Goal: Feedback & Contribution: Submit feedback/report problem

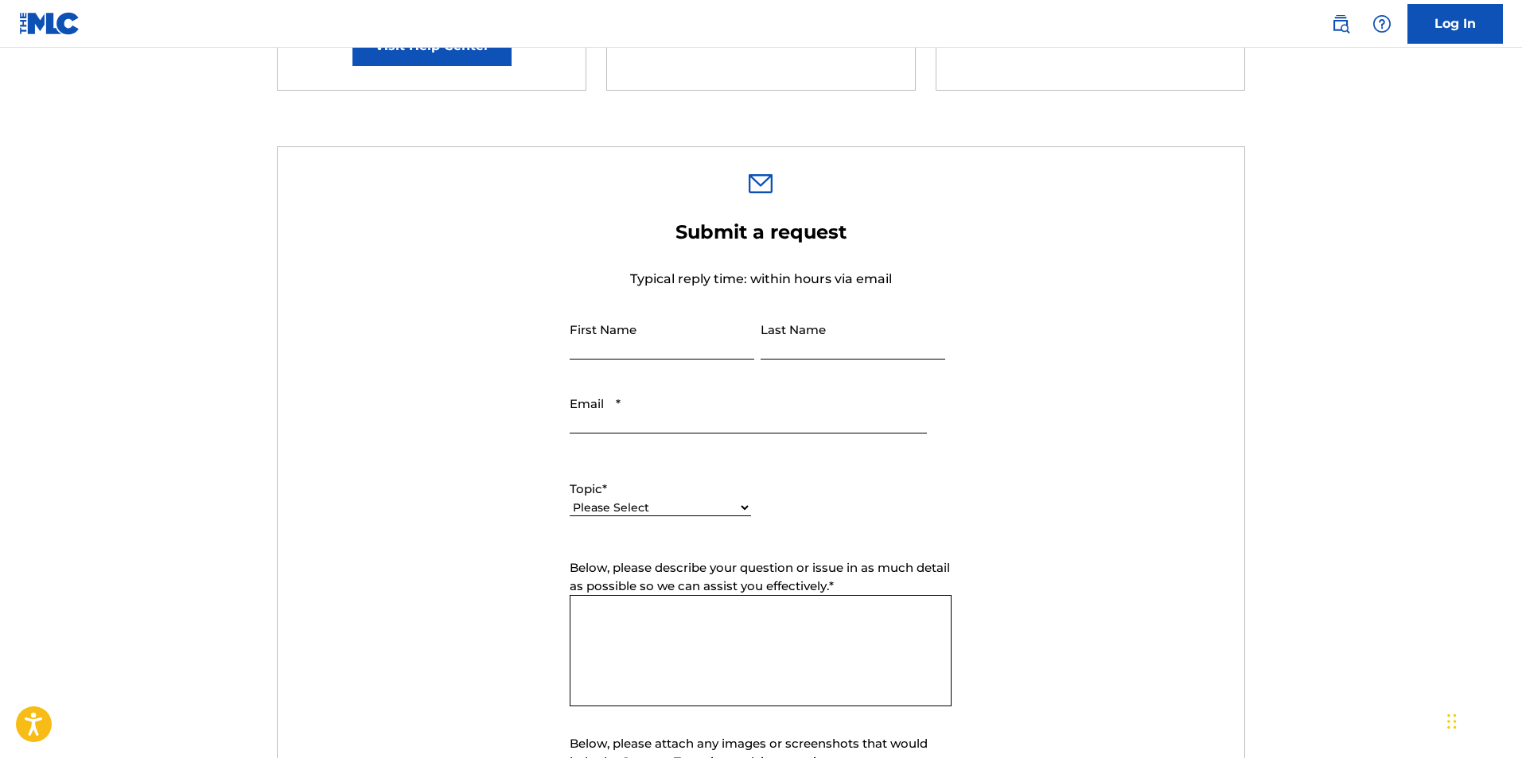
scroll to position [415, 0]
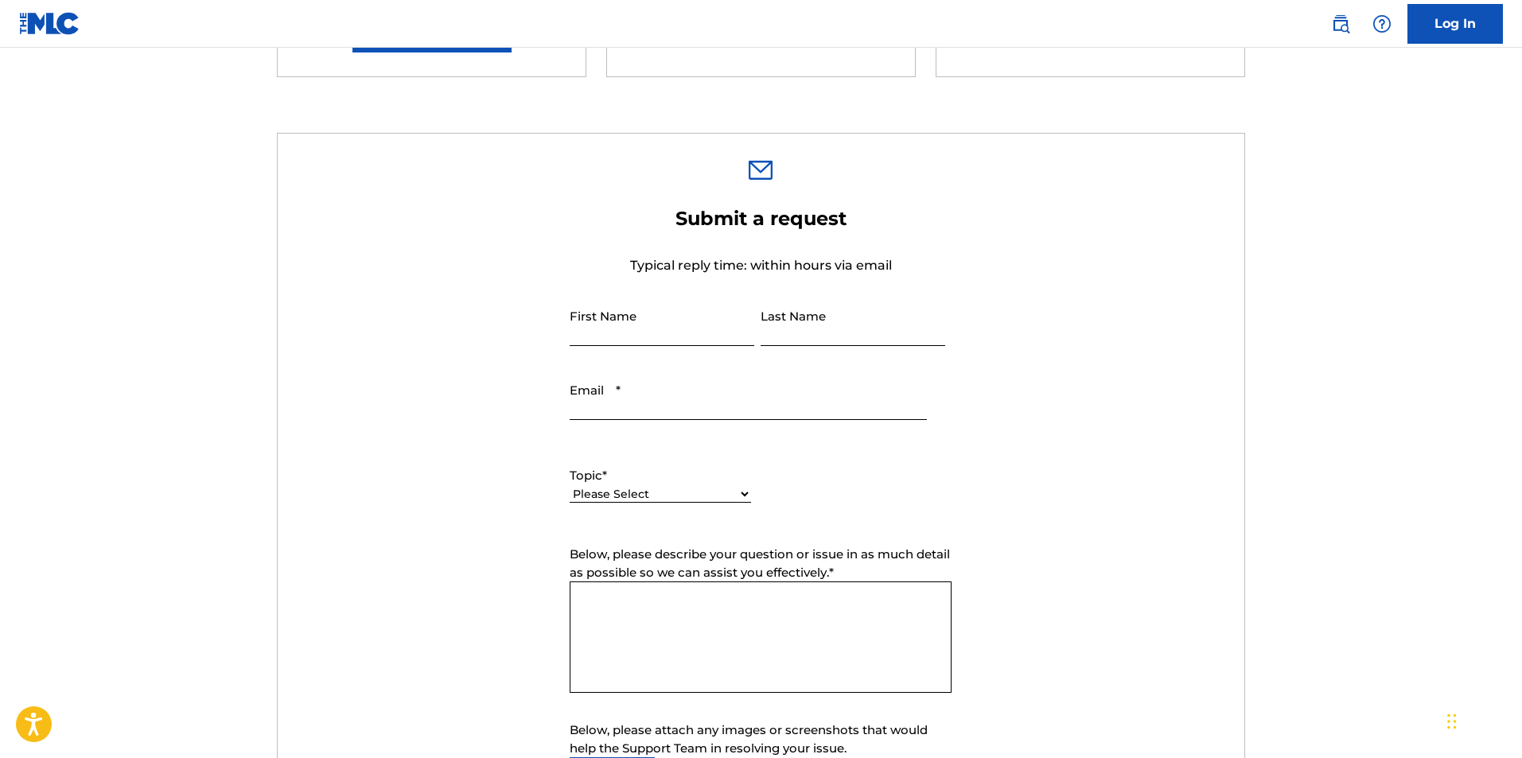
click at [661, 315] on input "First Name" at bounding box center [662, 323] width 185 height 45
type input "[PERSON_NAME]"
type input "Ajao"
type input "[EMAIL_ADDRESS][DOMAIN_NAME]"
click at [711, 492] on select "Please Select I need help with my account I need help with managing my catalog …" at bounding box center [660, 494] width 181 height 17
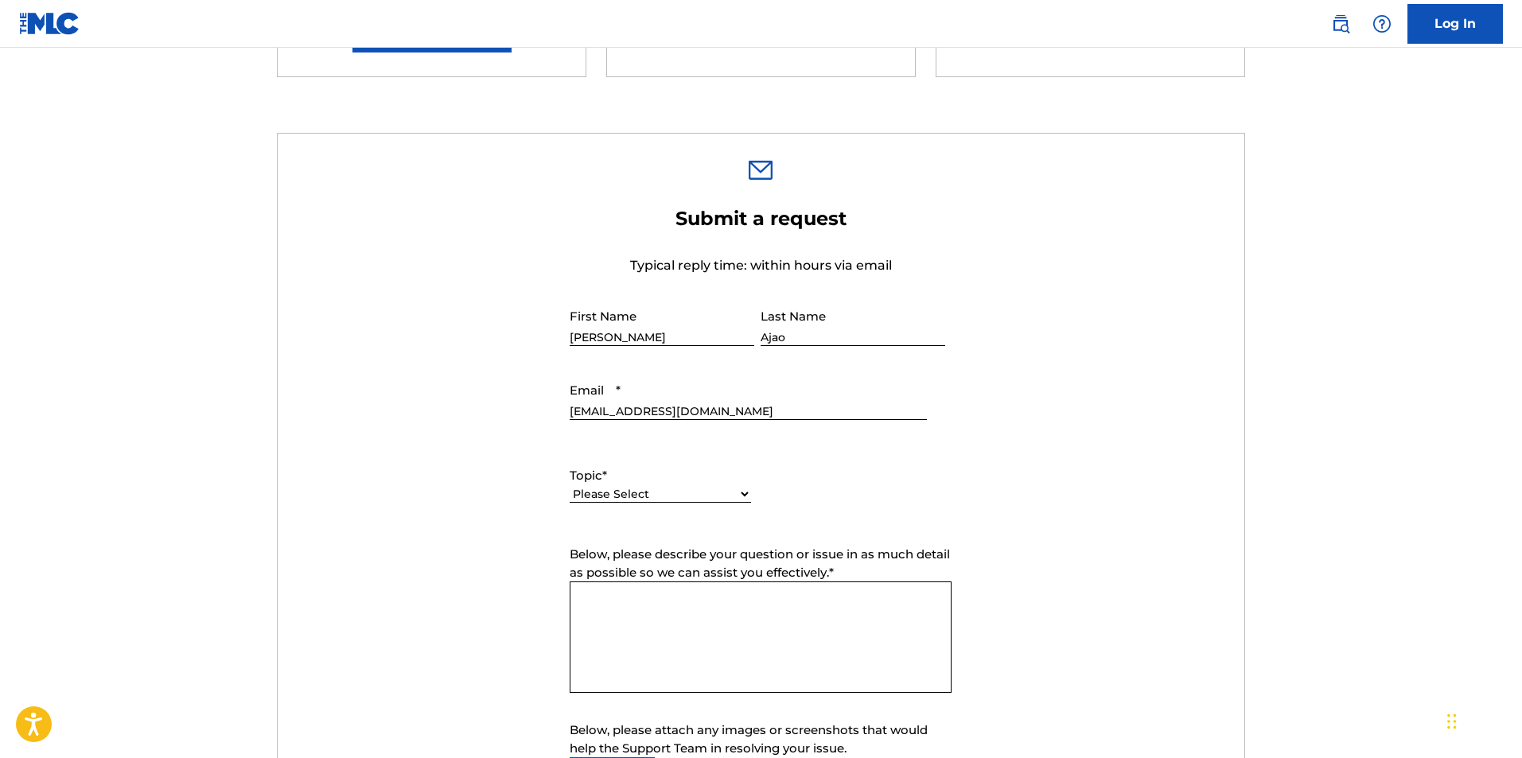
select select "I need help with my account"
click at [570, 486] on select "Please Select I need help with my account I need help with managing my catalog …" at bounding box center [660, 494] width 181 height 17
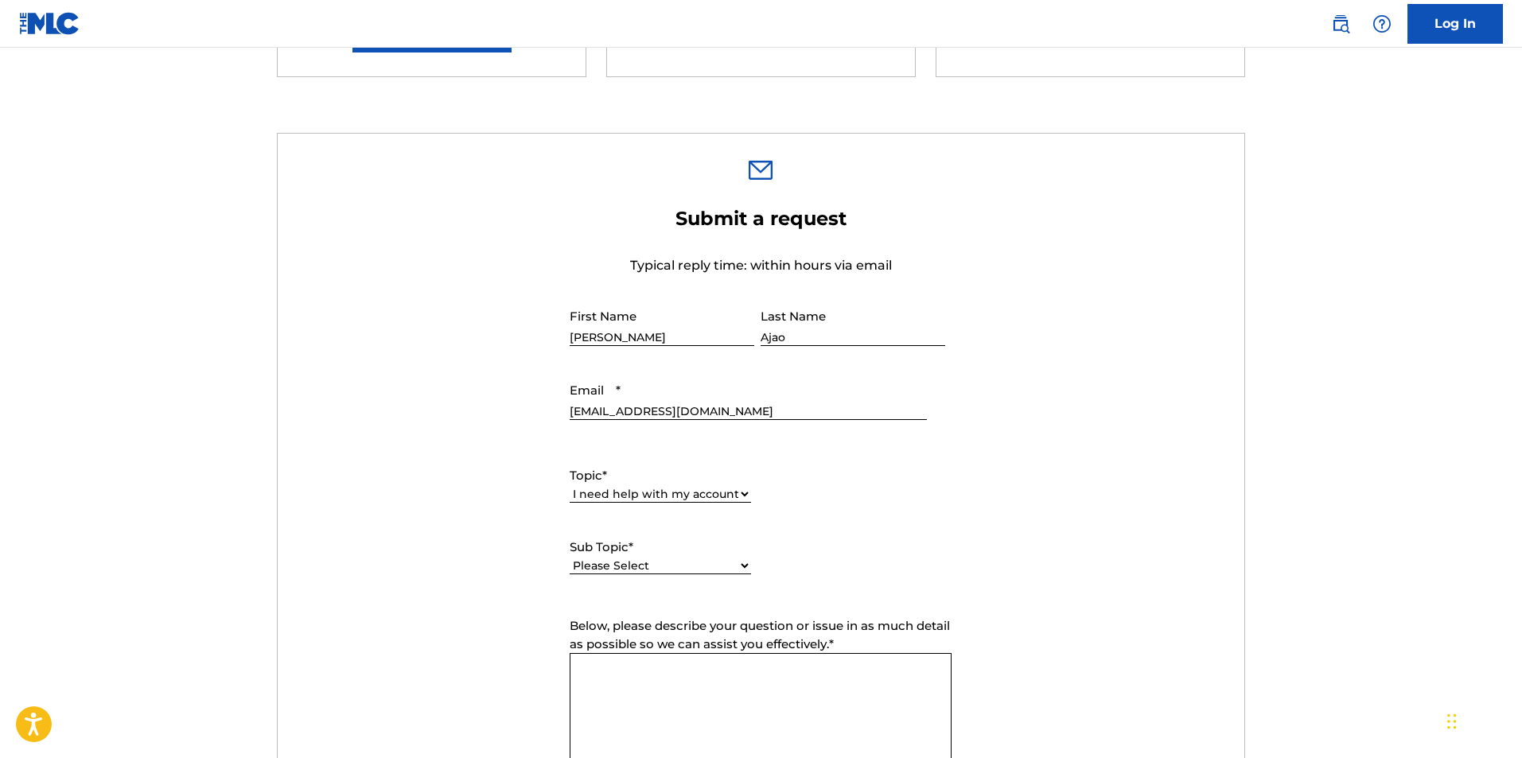
click at [706, 564] on select "Please Select I need help with my user account I can't log in to my user accoun…" at bounding box center [660, 566] width 181 height 17
select select "I was not verified as a user"
click at [570, 558] on select "Please Select I need help with my user account I can't log in to my user accoun…" at bounding box center [660, 566] width 181 height 17
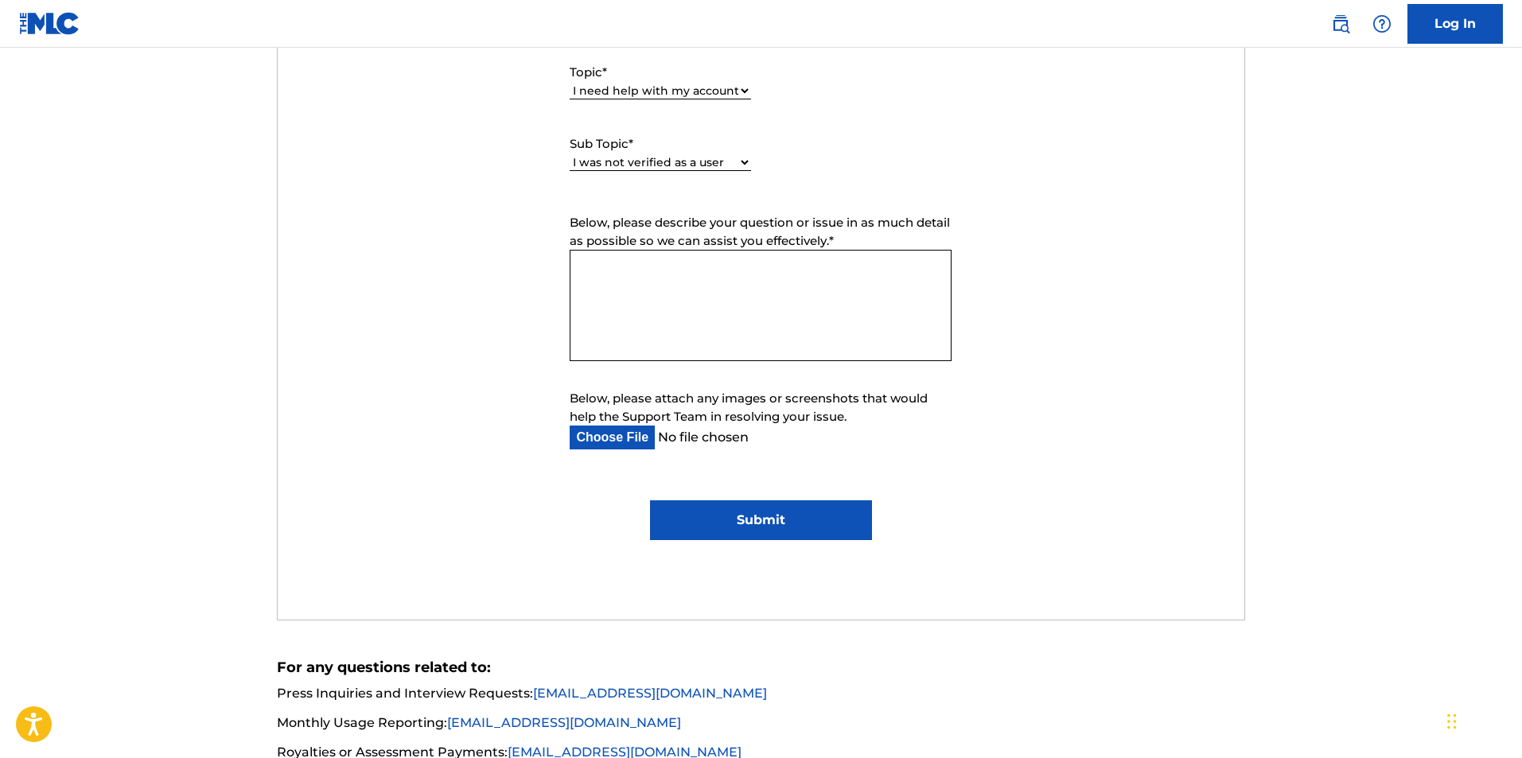
scroll to position [820, 0]
click at [616, 445] on input "Below, please attach any images or screenshots that would help the Support Team…" at bounding box center [748, 436] width 356 height 24
type input "C:\fakepath\WhatsApp Image [DATE] at 19.09.58_258d7116.jpg"
click at [734, 257] on textarea "Below, please describe your question or issue in as much detail as possible so …" at bounding box center [761, 303] width 382 height 111
drag, startPoint x: 616, startPoint y: 266, endPoint x: 589, endPoint y: 267, distance: 26.3
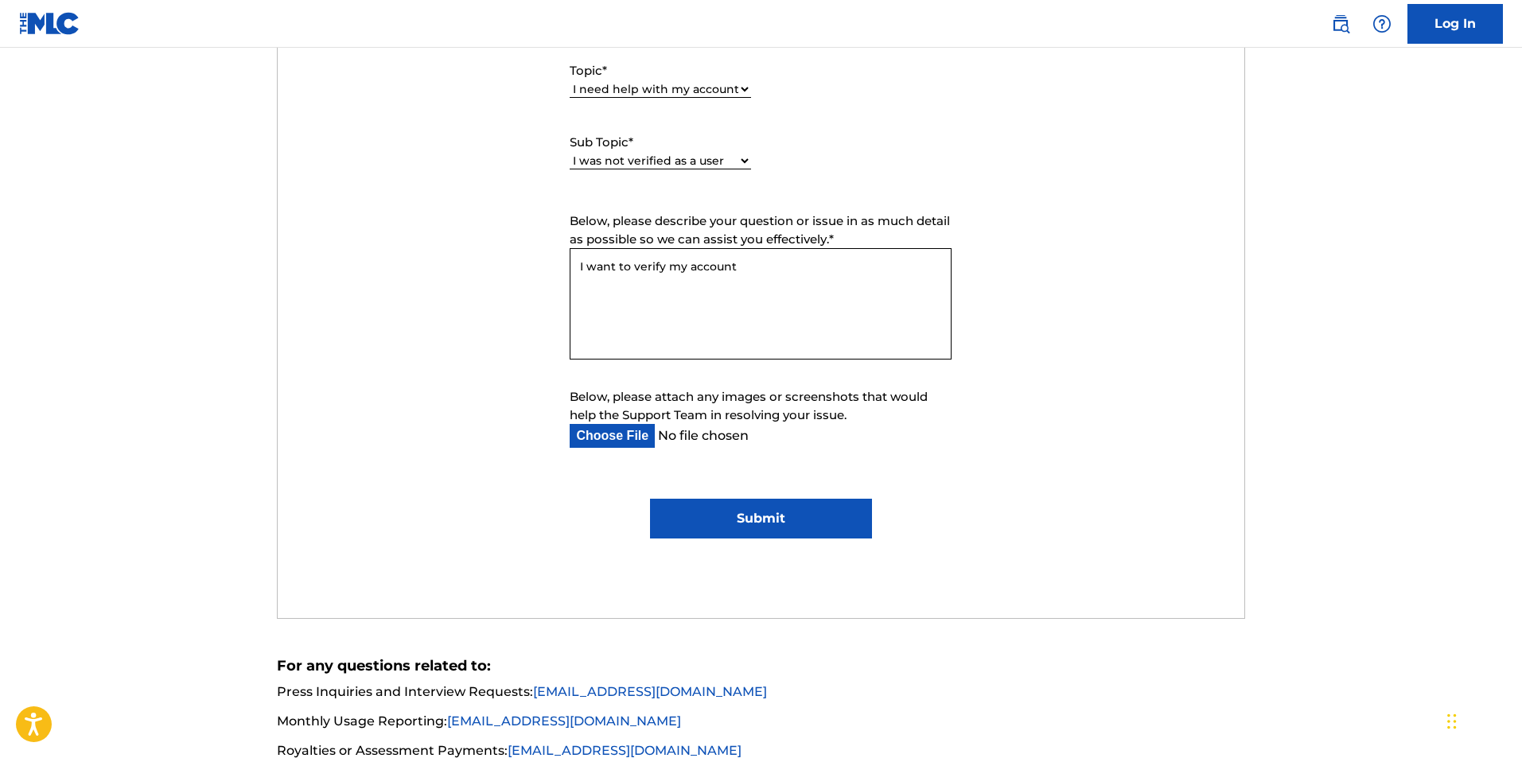
click at [589, 267] on textarea "I want to verify my account" at bounding box center [761, 303] width 382 height 111
click at [734, 266] on textarea "I tried to verify my account" at bounding box center [761, 303] width 382 height 111
type textarea "I tried to verify my account but was rejected, Kindly find my ID attached"
click at [743, 526] on input "Submit" at bounding box center [761, 519] width 222 height 40
click at [767, 525] on input "Submit" at bounding box center [761, 519] width 222 height 40
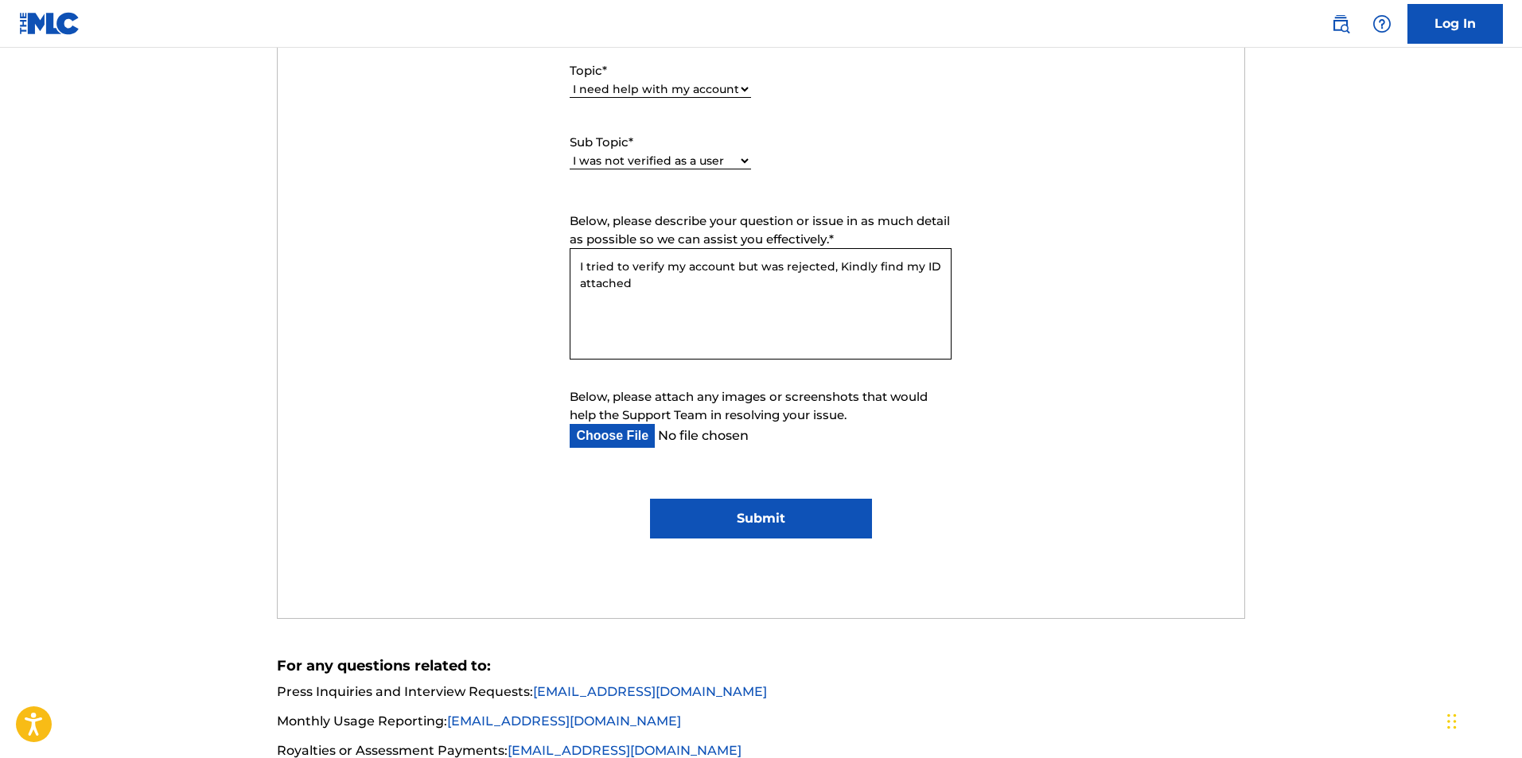
click at [771, 521] on input "Submit" at bounding box center [761, 519] width 222 height 40
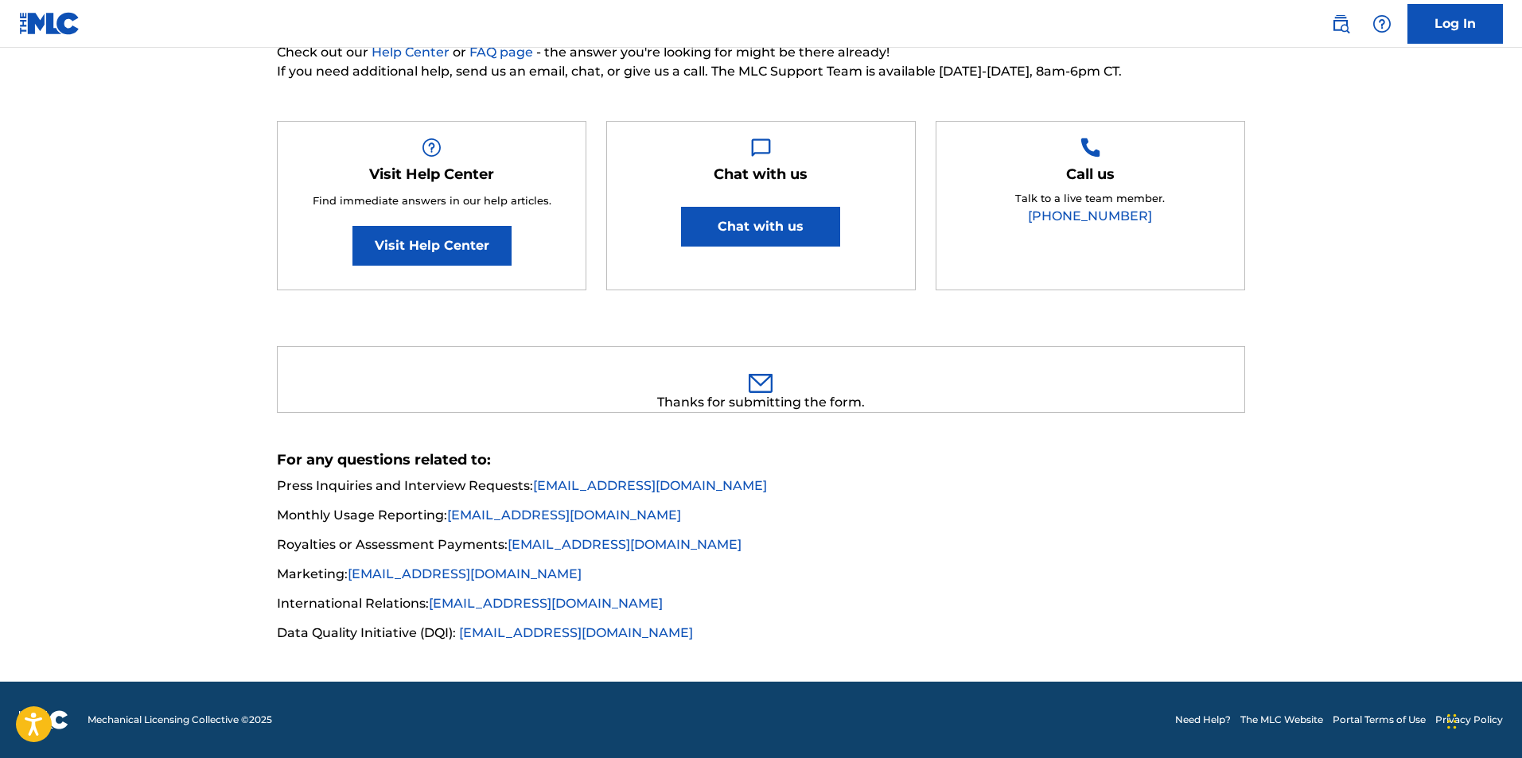
scroll to position [202, 0]
